Goal: Find specific page/section: Find specific page/section

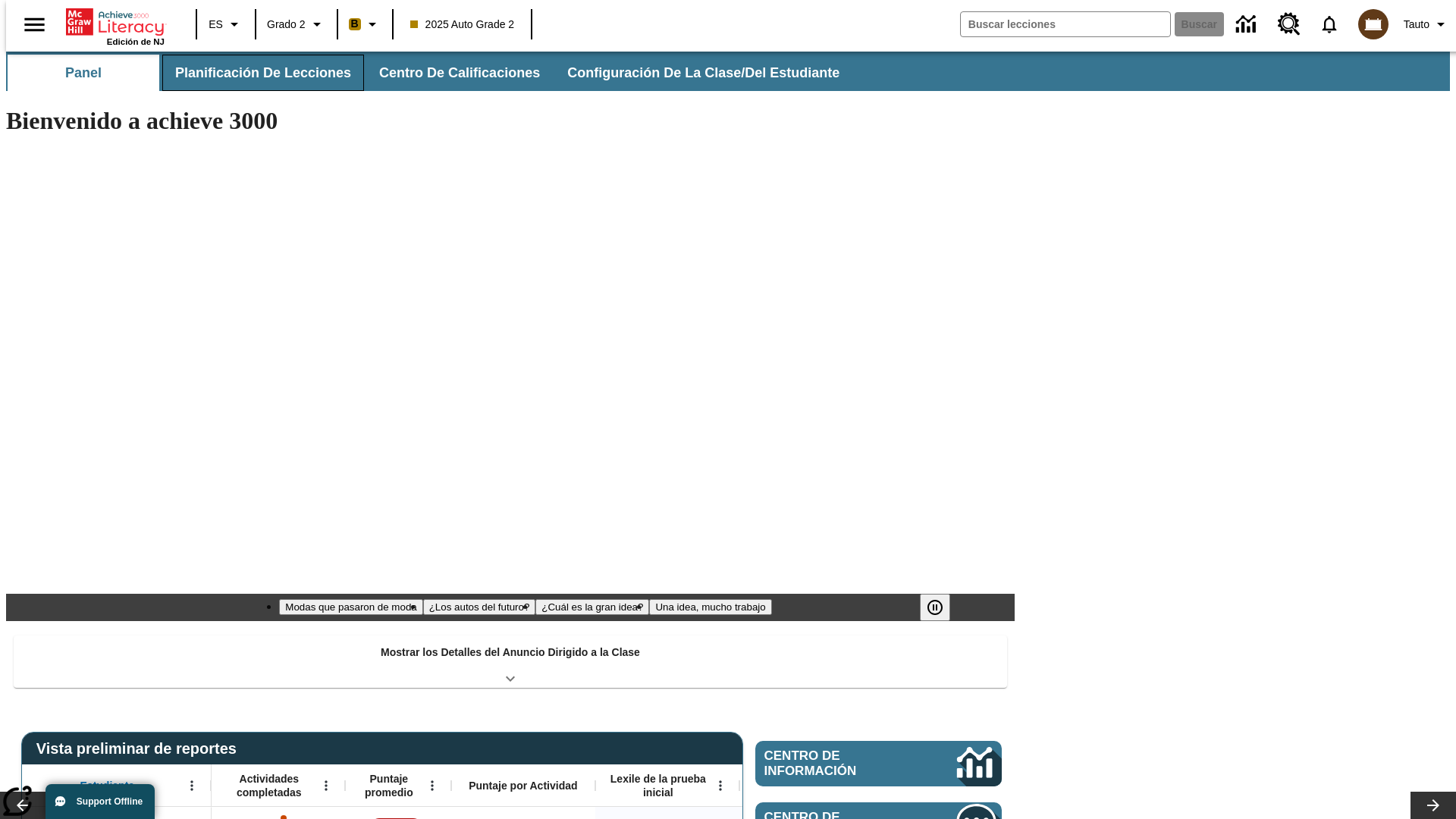
click at [254, 73] on span "Planificación de lecciones" at bounding box center [263, 73] width 176 height 18
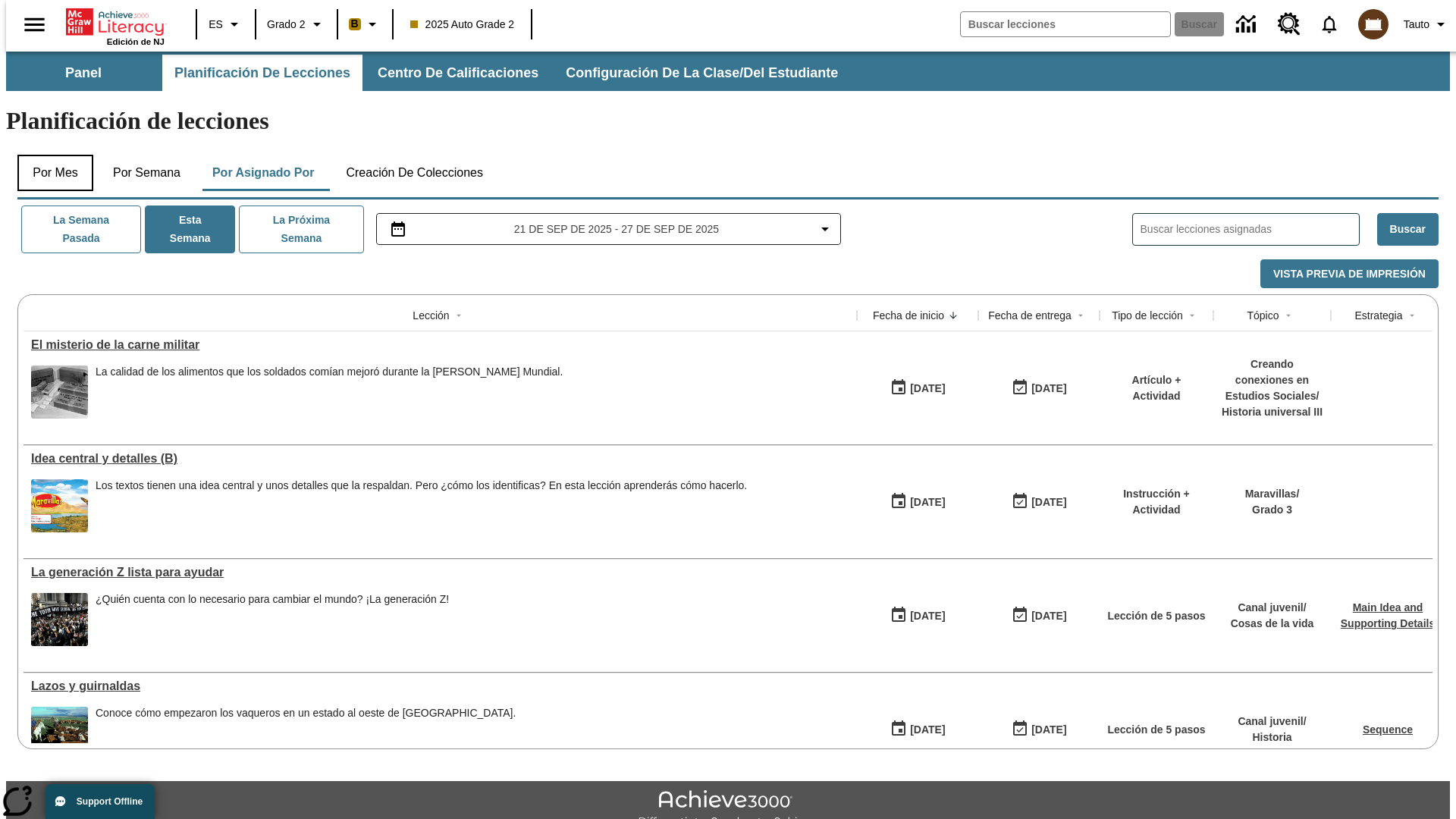
click at [49, 154] on button "Por mes" at bounding box center [55, 173] width 76 height 37
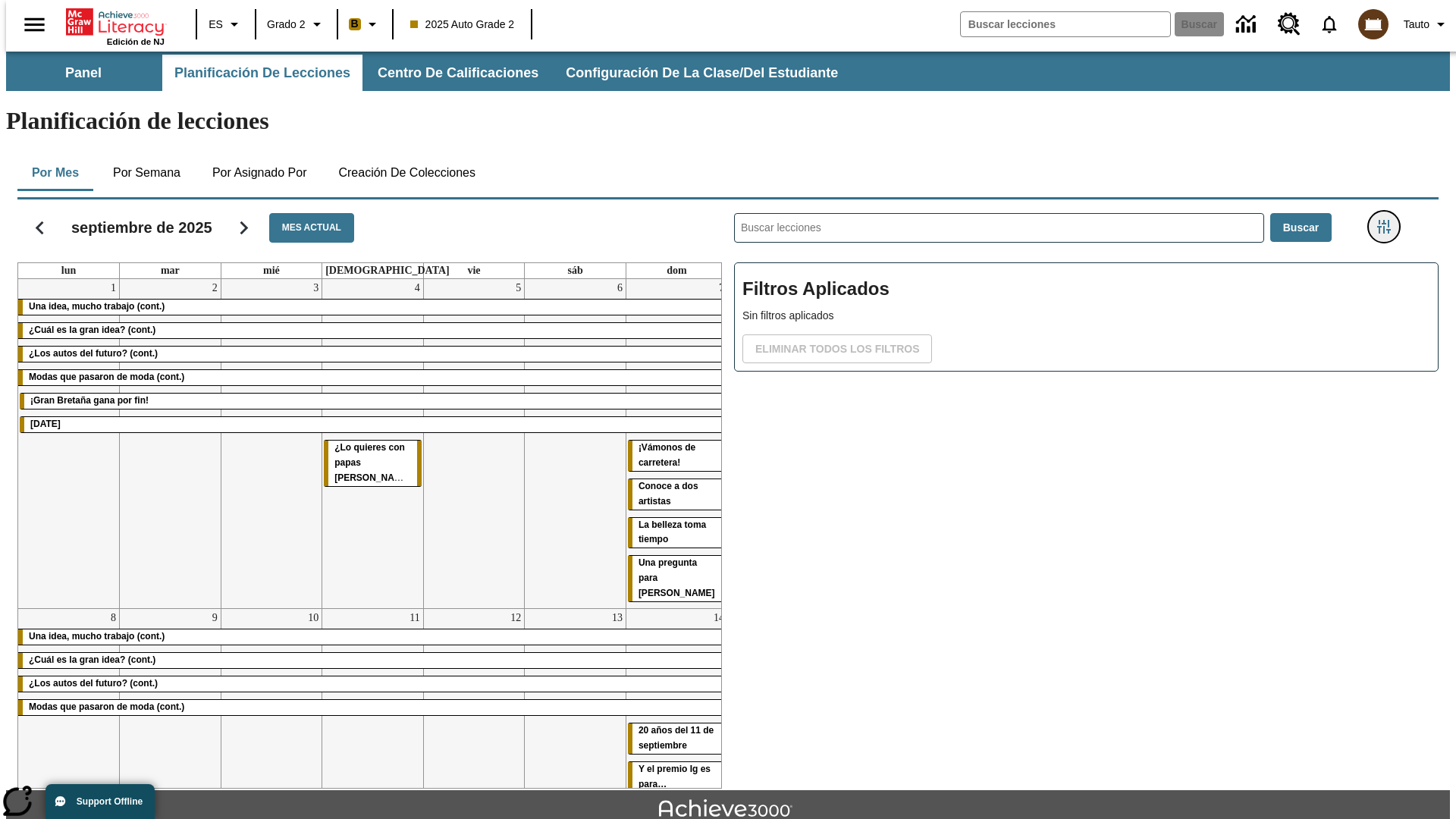
click at [1389, 220] on icon "Menú lateral de filtros" at bounding box center [1384, 227] width 14 height 14
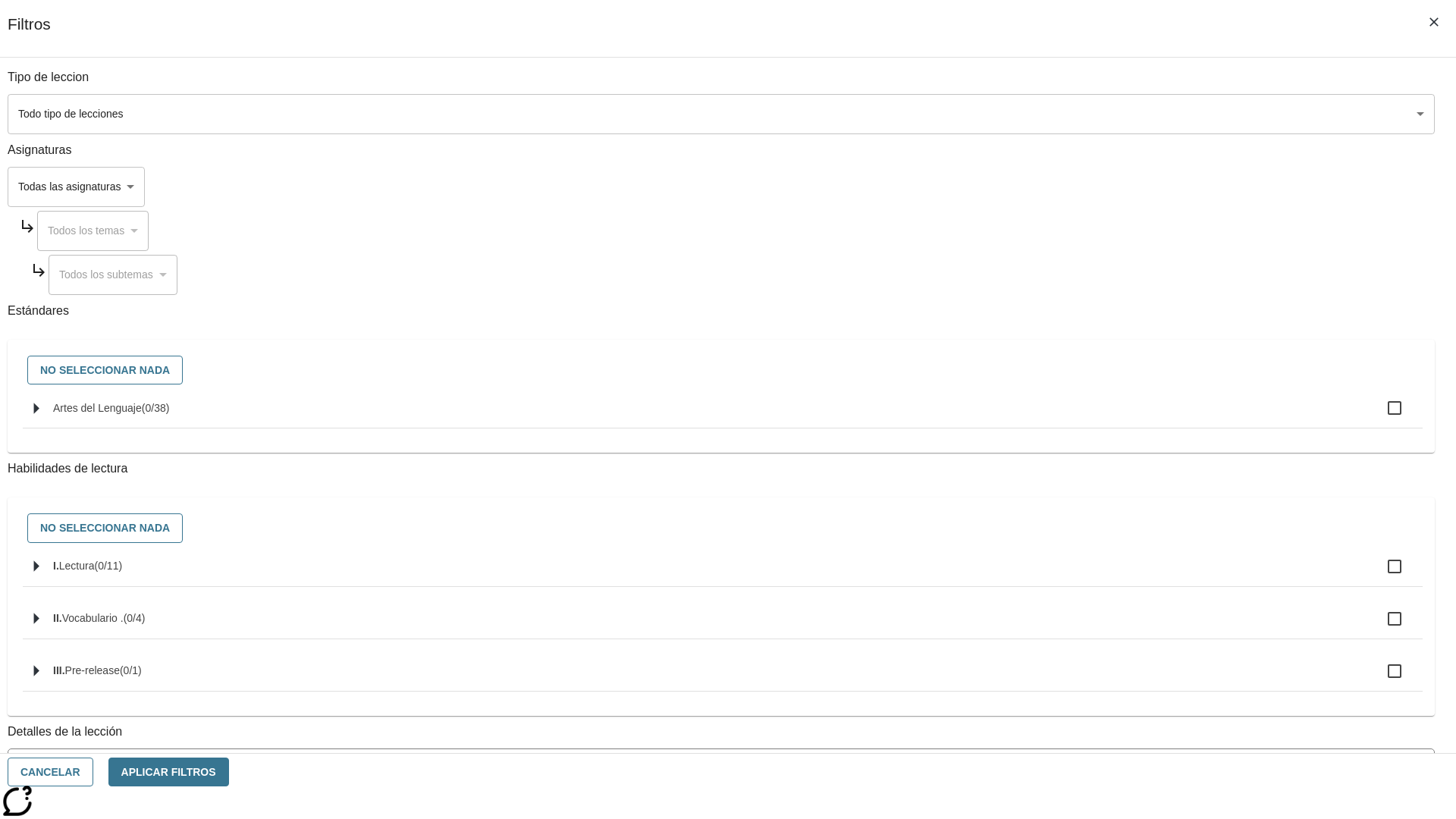
click at [1092, 612] on body "Saltar al contenido principal Edición de NJ ES Grado 2 B 2025 Auto Grade 2 Busc…" at bounding box center [728, 469] width 1444 height 836
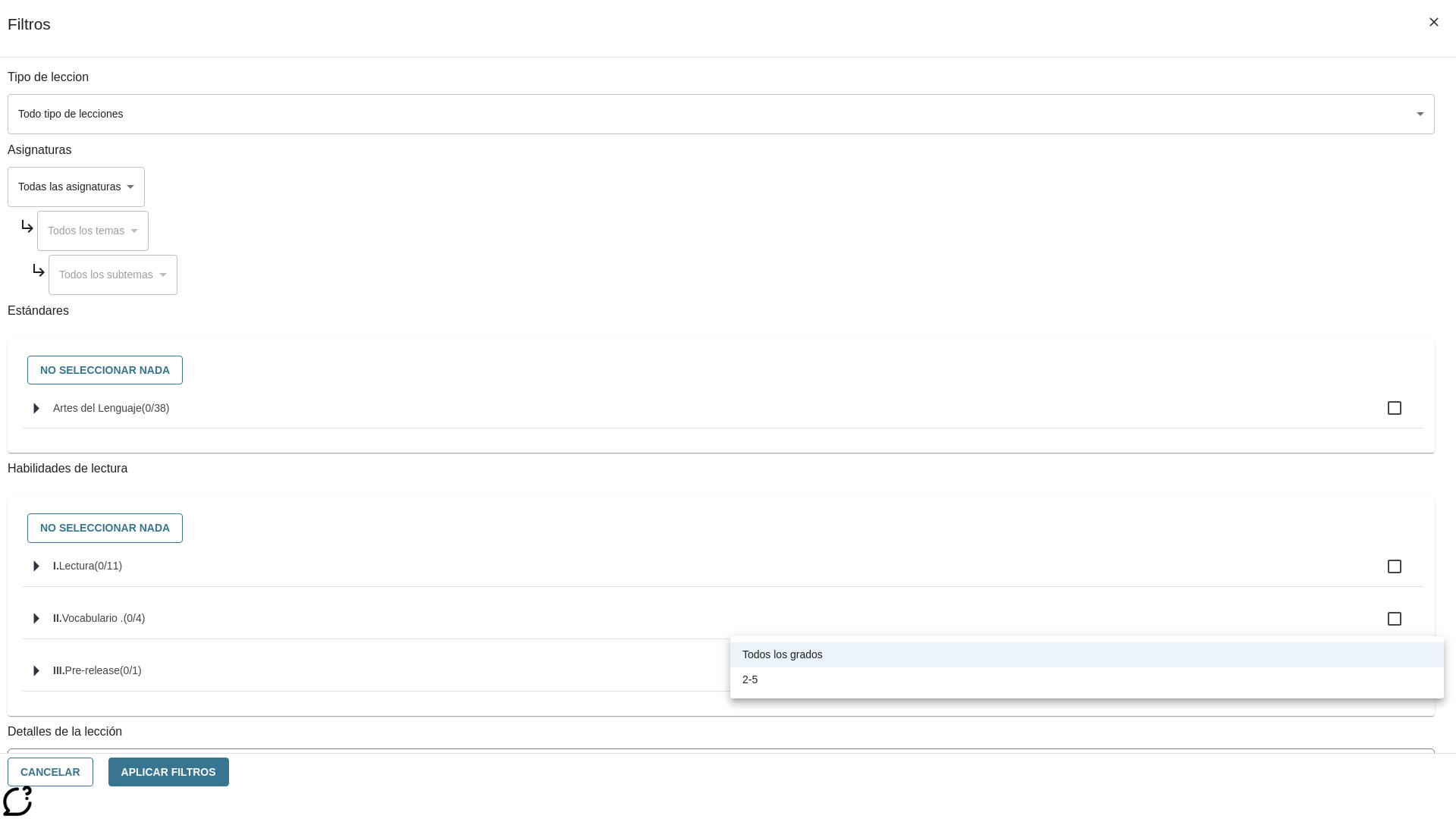
scroll to position [474, 0]
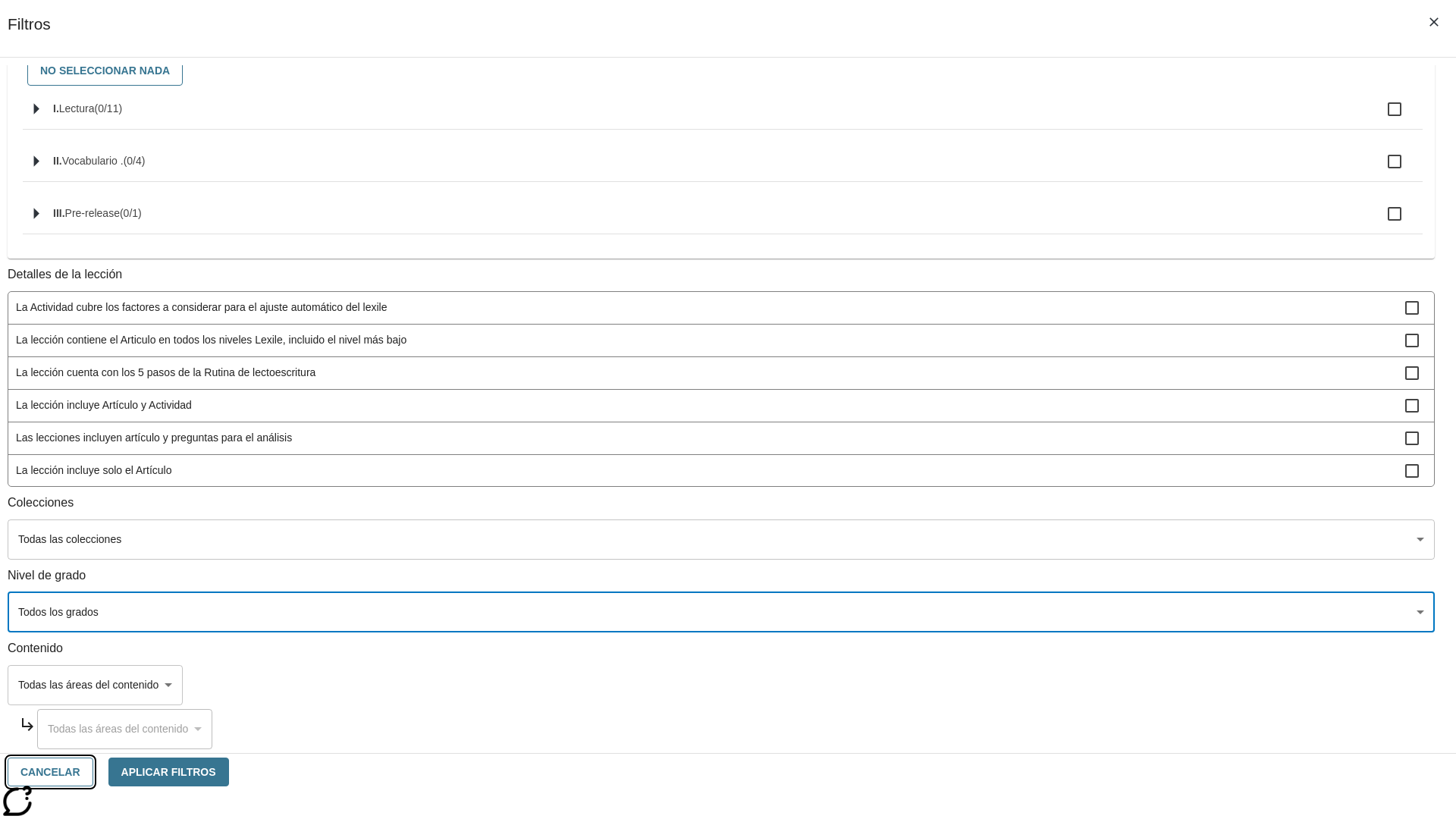
click at [93, 772] on button "Cancelar" at bounding box center [50, 772] width 86 height 30
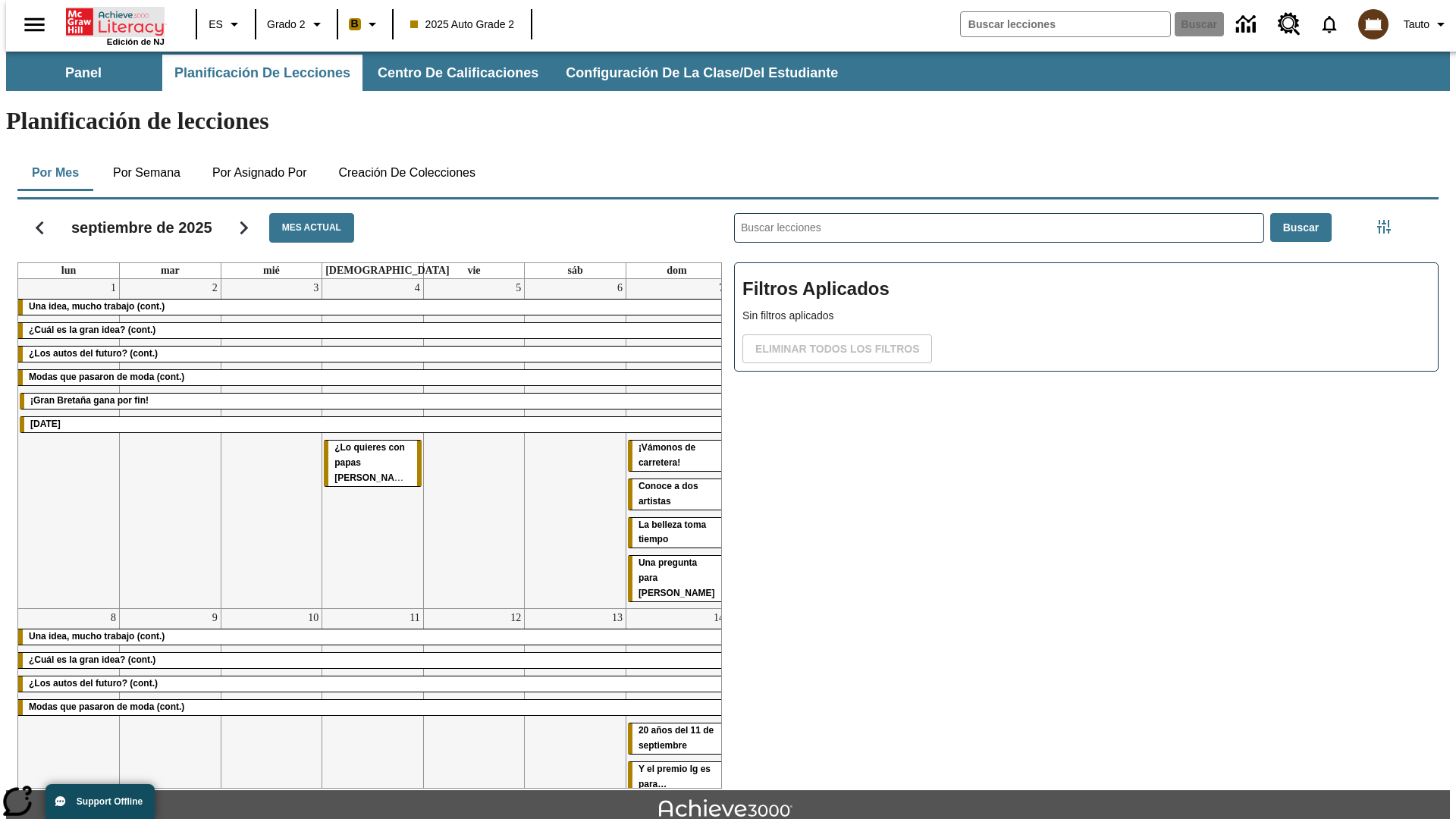
click at [109, 21] on icon "Portada" at bounding box center [116, 22] width 101 height 31
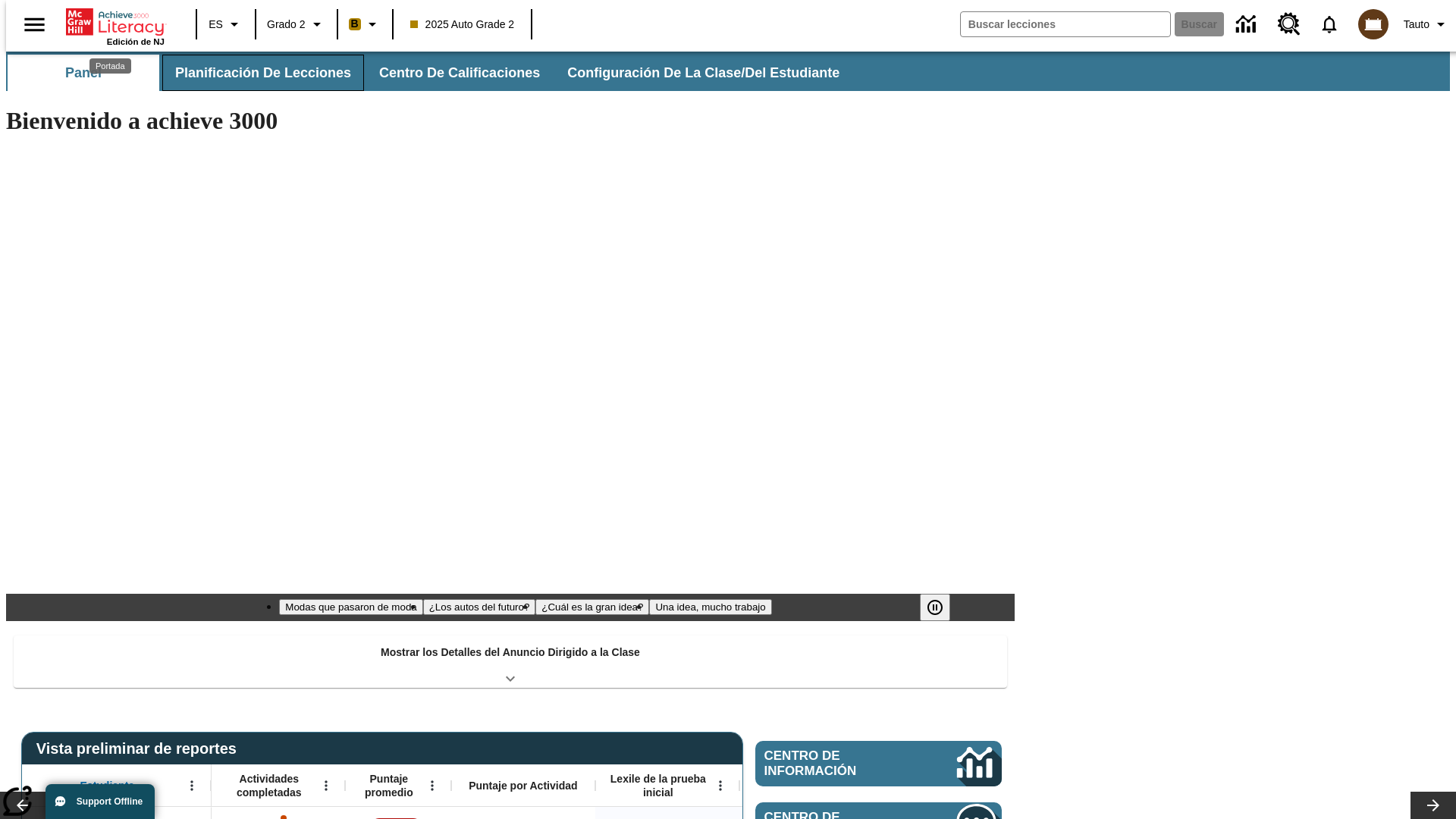
click at [254, 73] on span "Planificación de lecciones" at bounding box center [263, 73] width 176 height 18
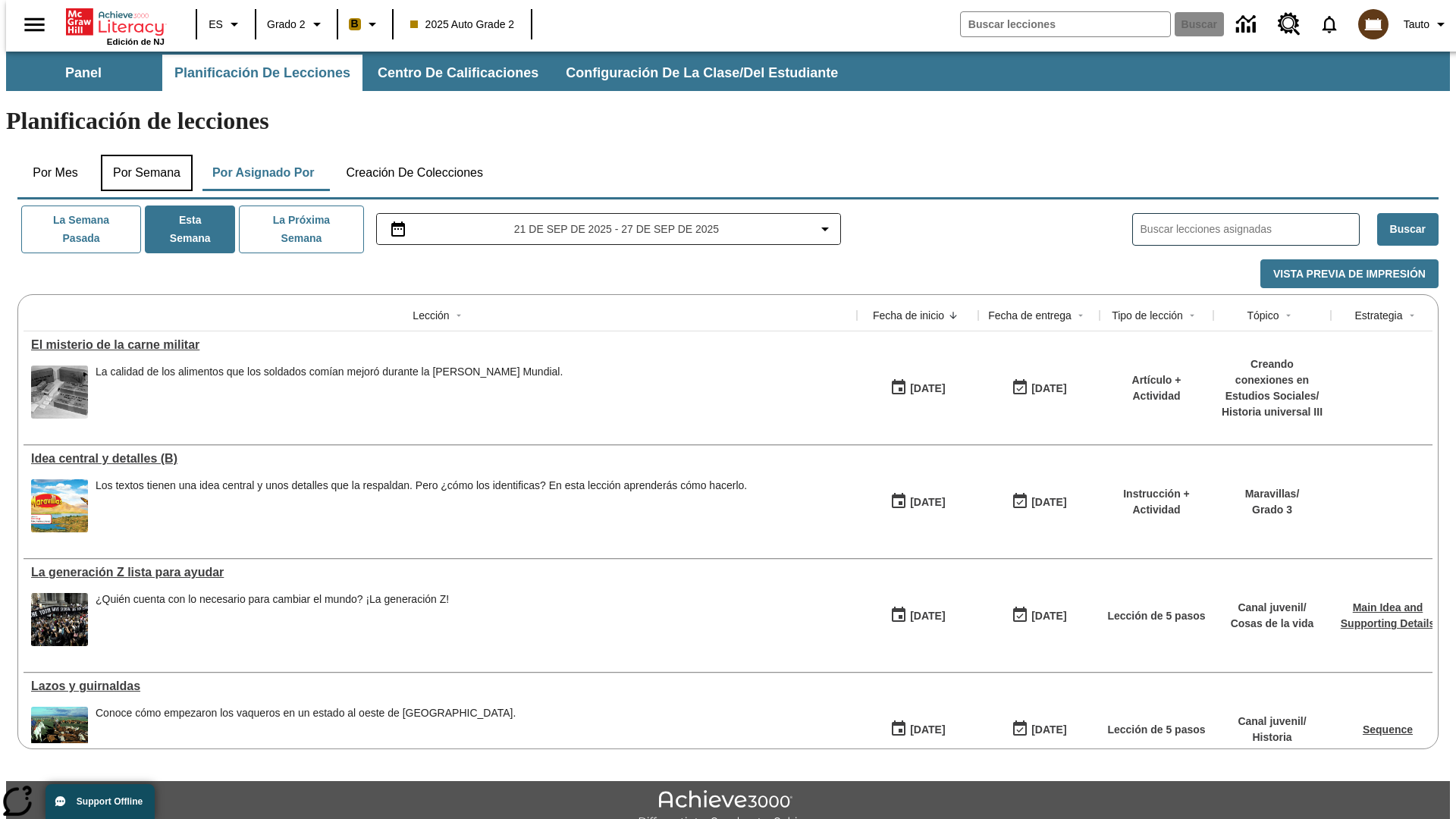
click at [142, 154] on button "Por semana" at bounding box center [147, 173] width 92 height 37
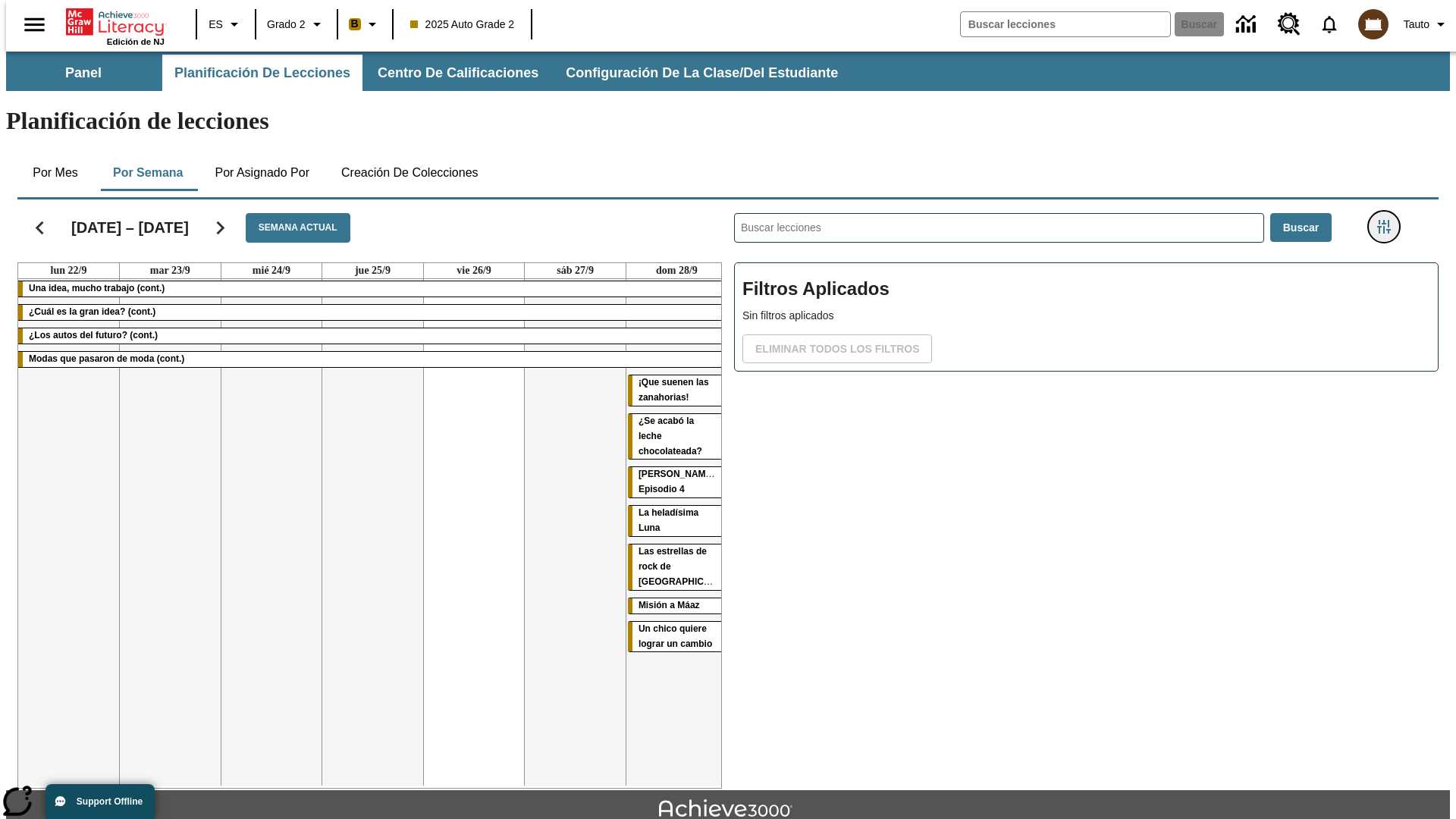
click at [1389, 220] on icon "Menú lateral de filtros" at bounding box center [1384, 227] width 14 height 14
